Goal: Task Accomplishment & Management: Use online tool/utility

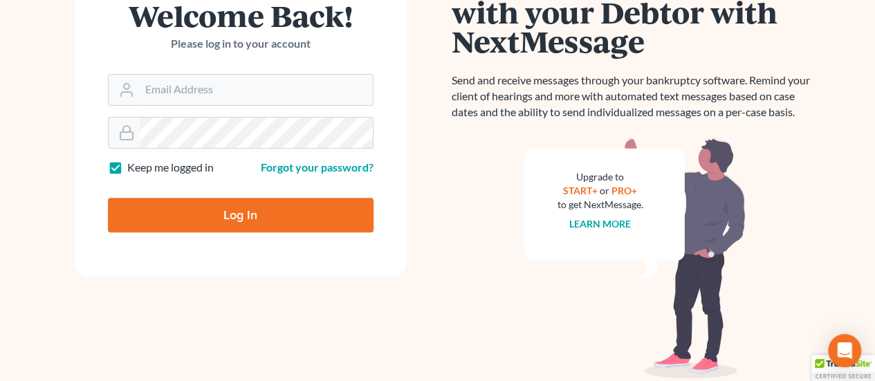
scroll to position [207, 0]
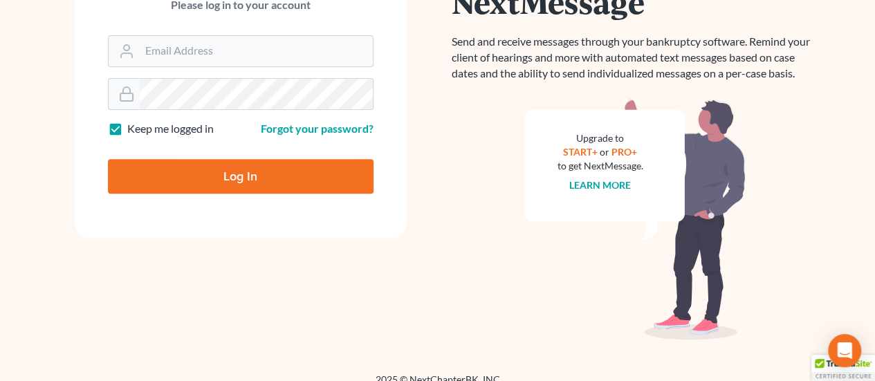
type input "rsalter@cmcurtislaw.com"
click at [317, 176] on input "Log In" at bounding box center [241, 176] width 266 height 35
type input "Thinking..."
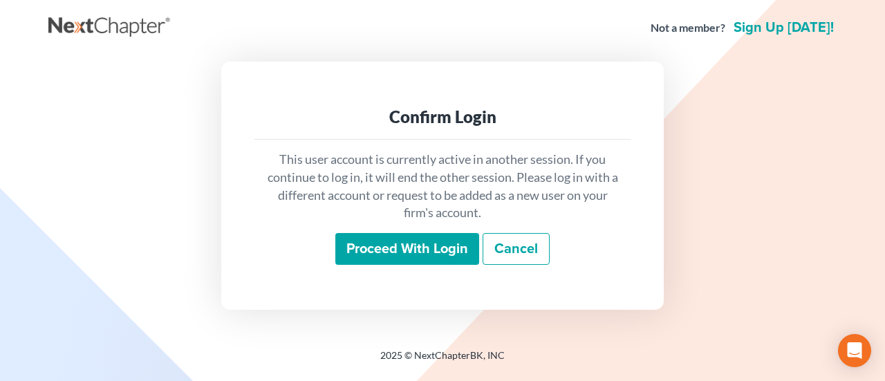
click at [445, 248] on input "Proceed with login" at bounding box center [407, 249] width 144 height 32
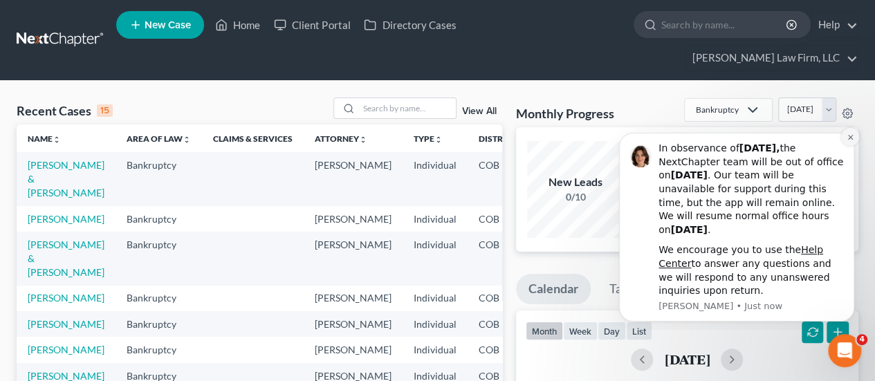
click at [853, 136] on icon "Dismiss notification" at bounding box center [850, 137] width 8 height 8
